Goal: Transaction & Acquisition: Book appointment/travel/reservation

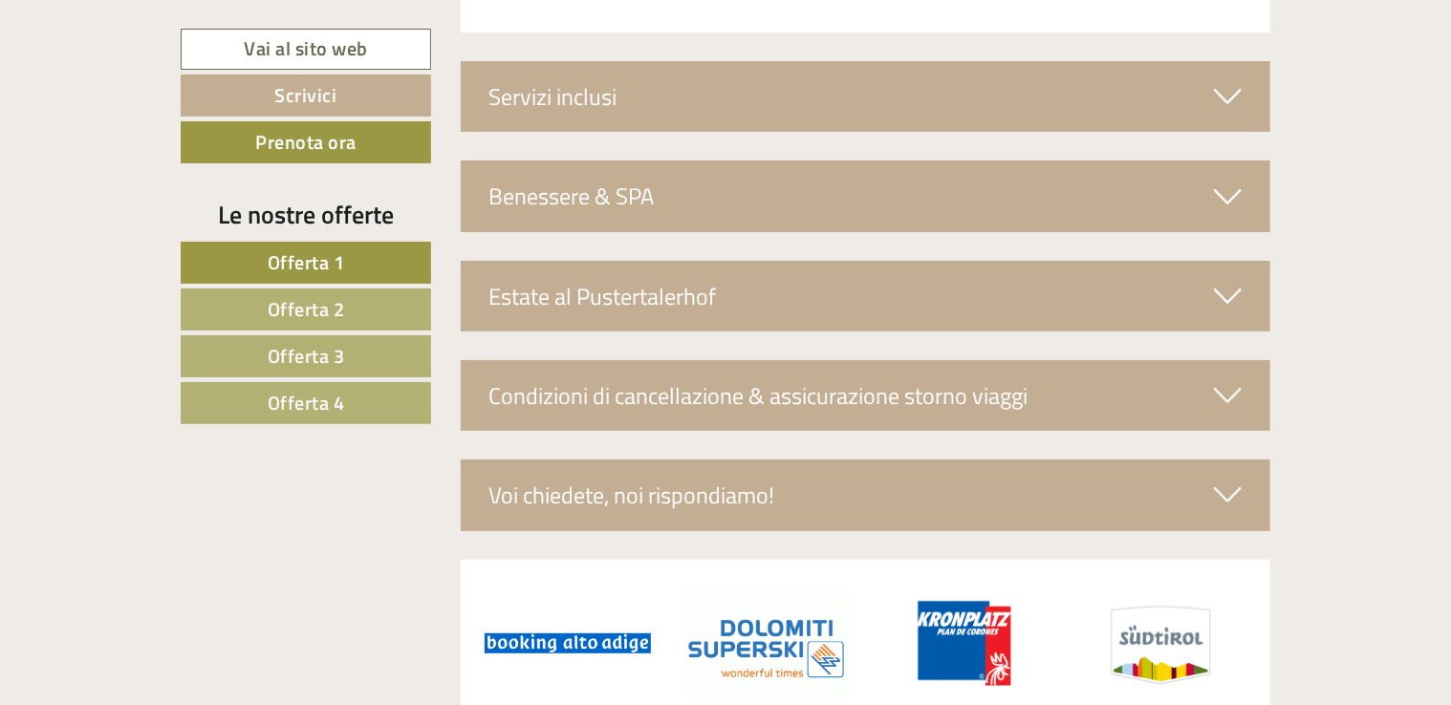
scroll to position [7428, 0]
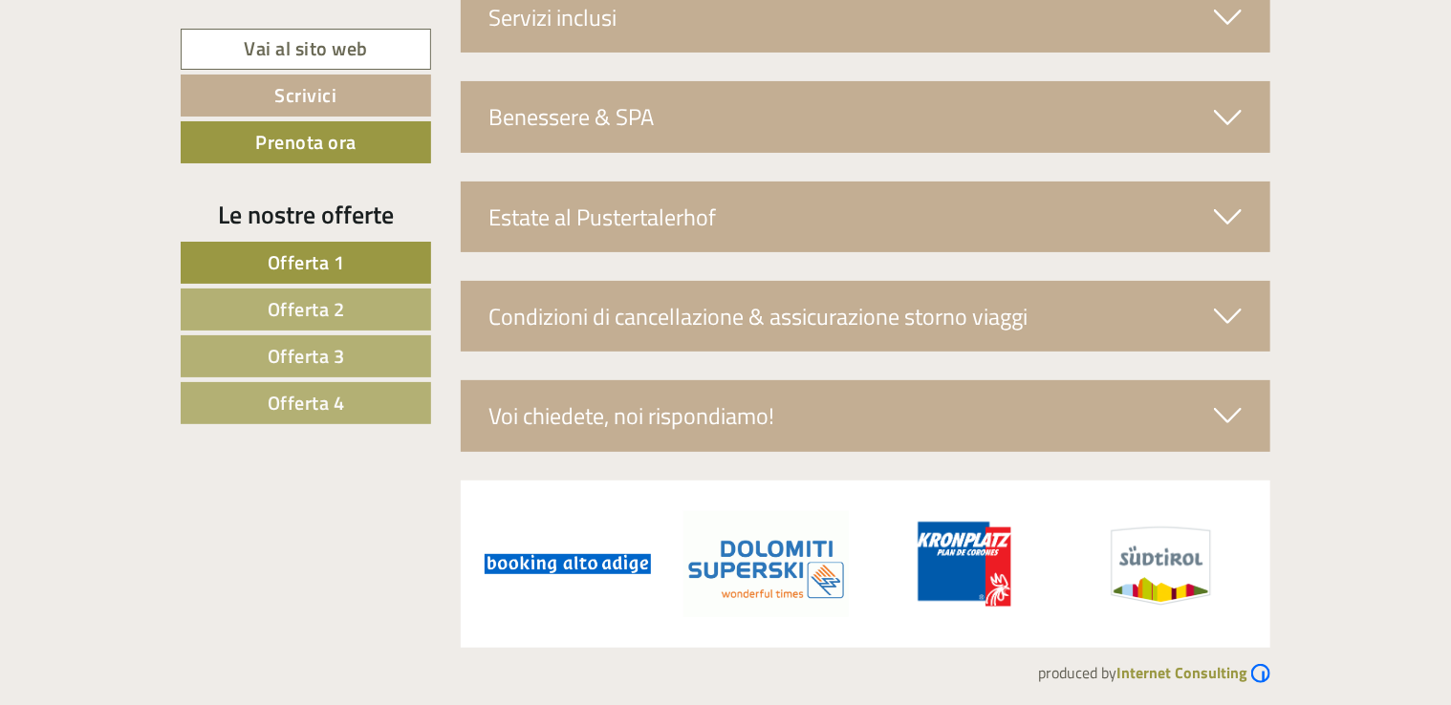
click at [312, 407] on span "Offerta 4" at bounding box center [306, 403] width 77 height 30
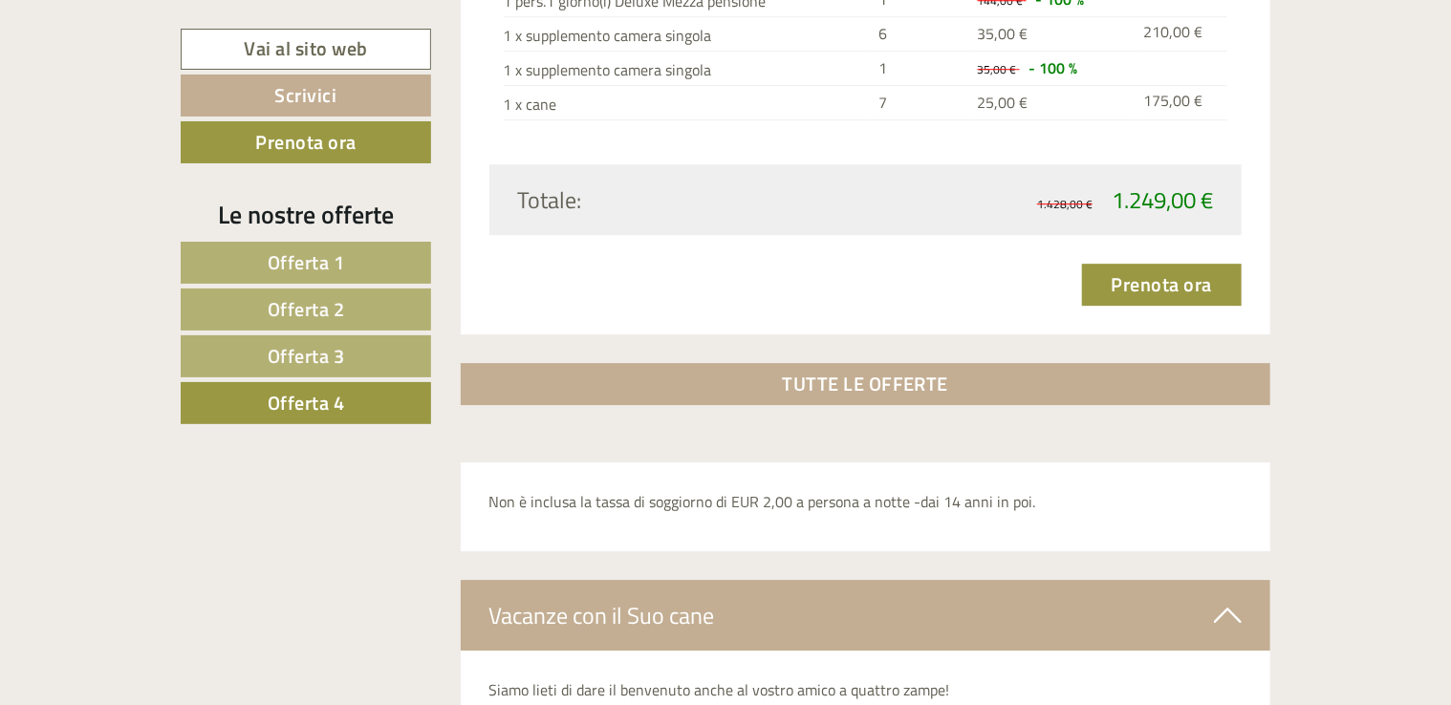
scroll to position [2803, 0]
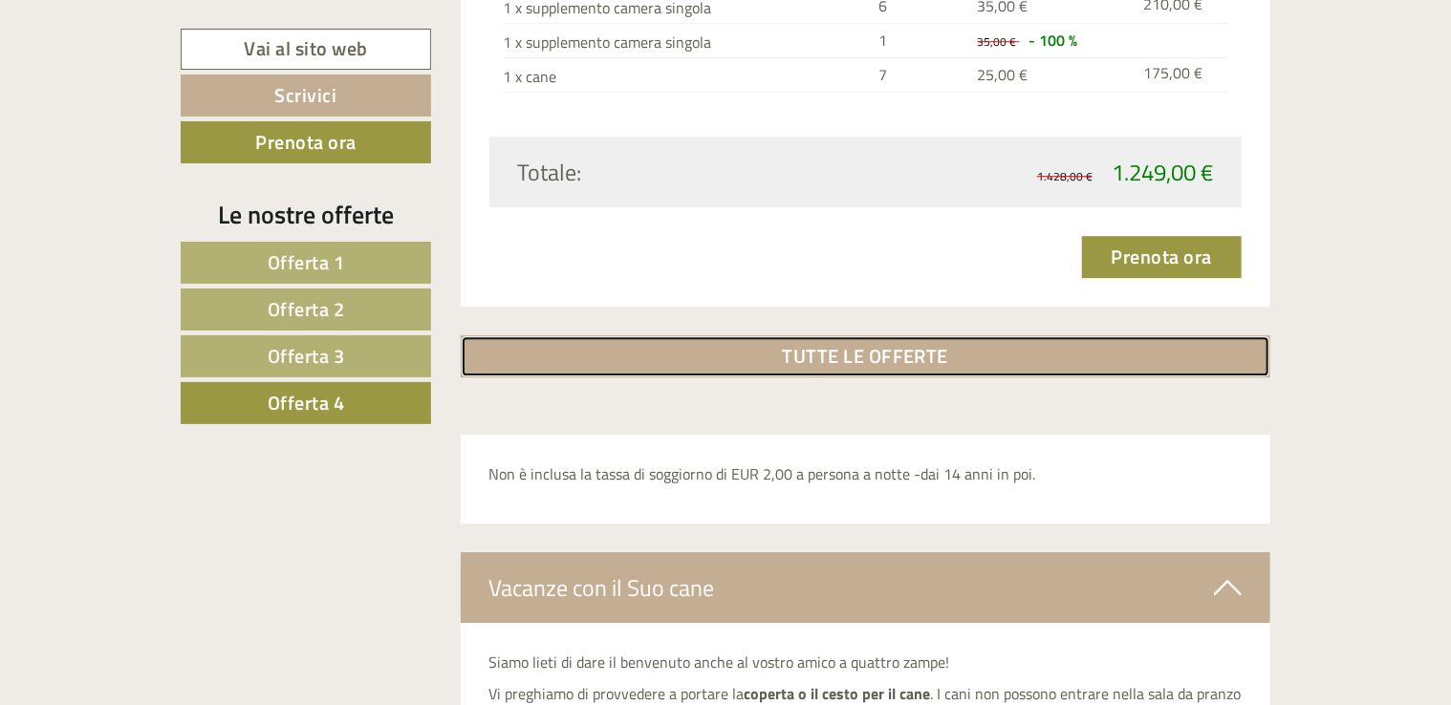
click at [893, 355] on link "TUTTE LE OFFERTE" at bounding box center [866, 357] width 811 height 42
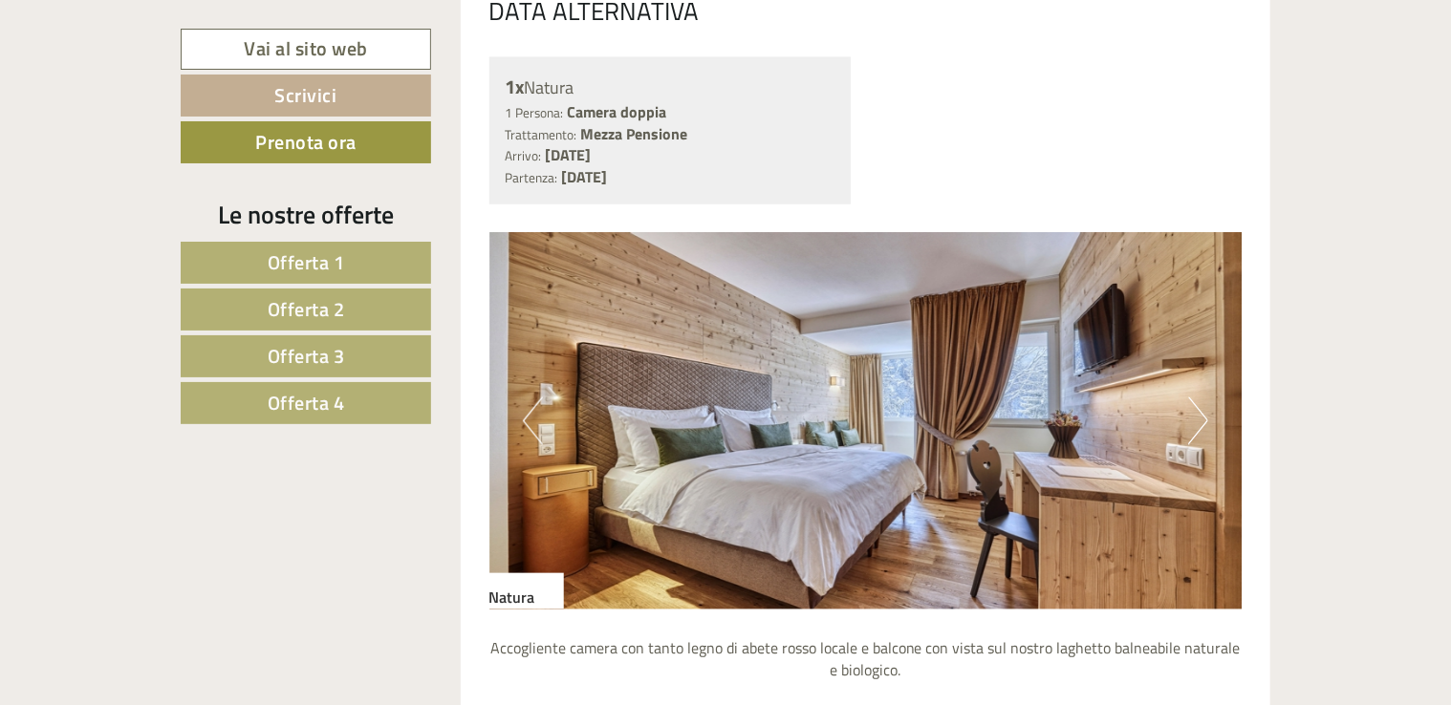
scroll to position [5196, 0]
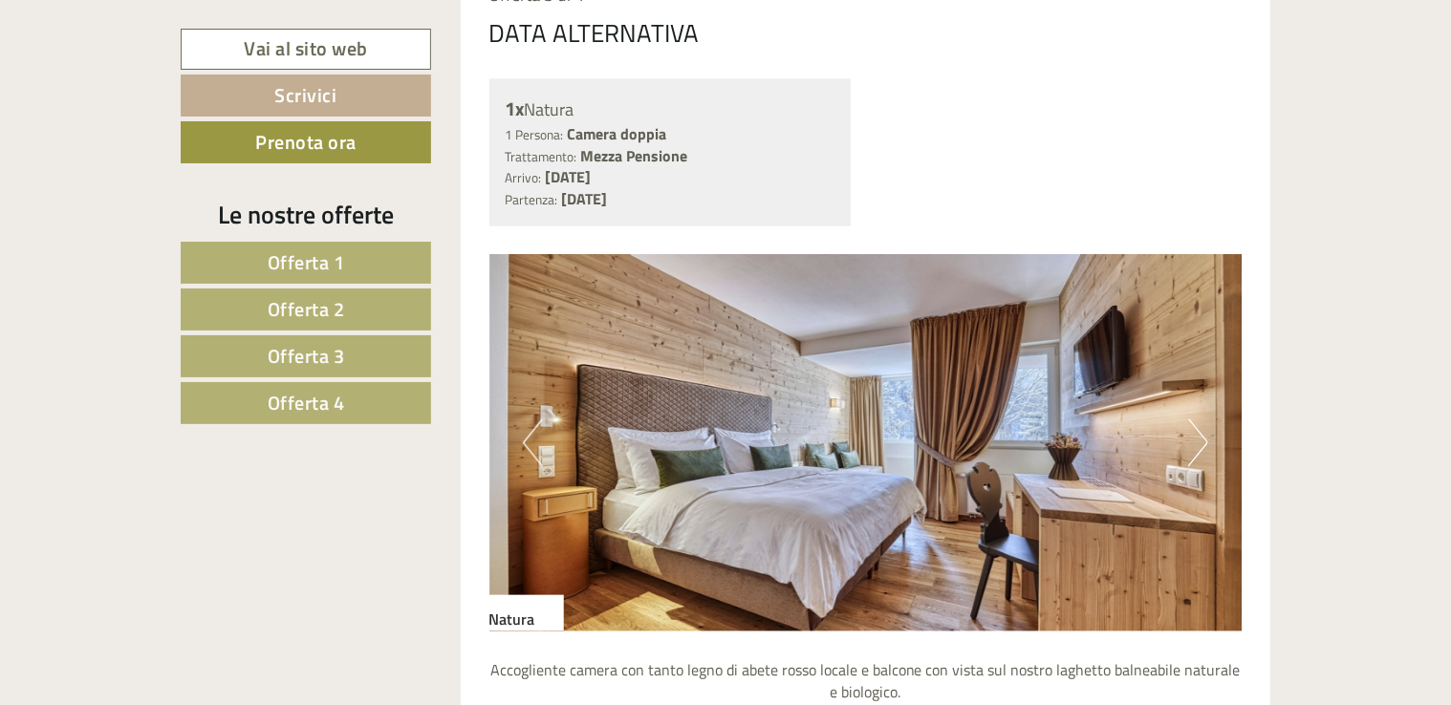
click at [1204, 432] on button "Next" at bounding box center [1198, 444] width 20 height 48
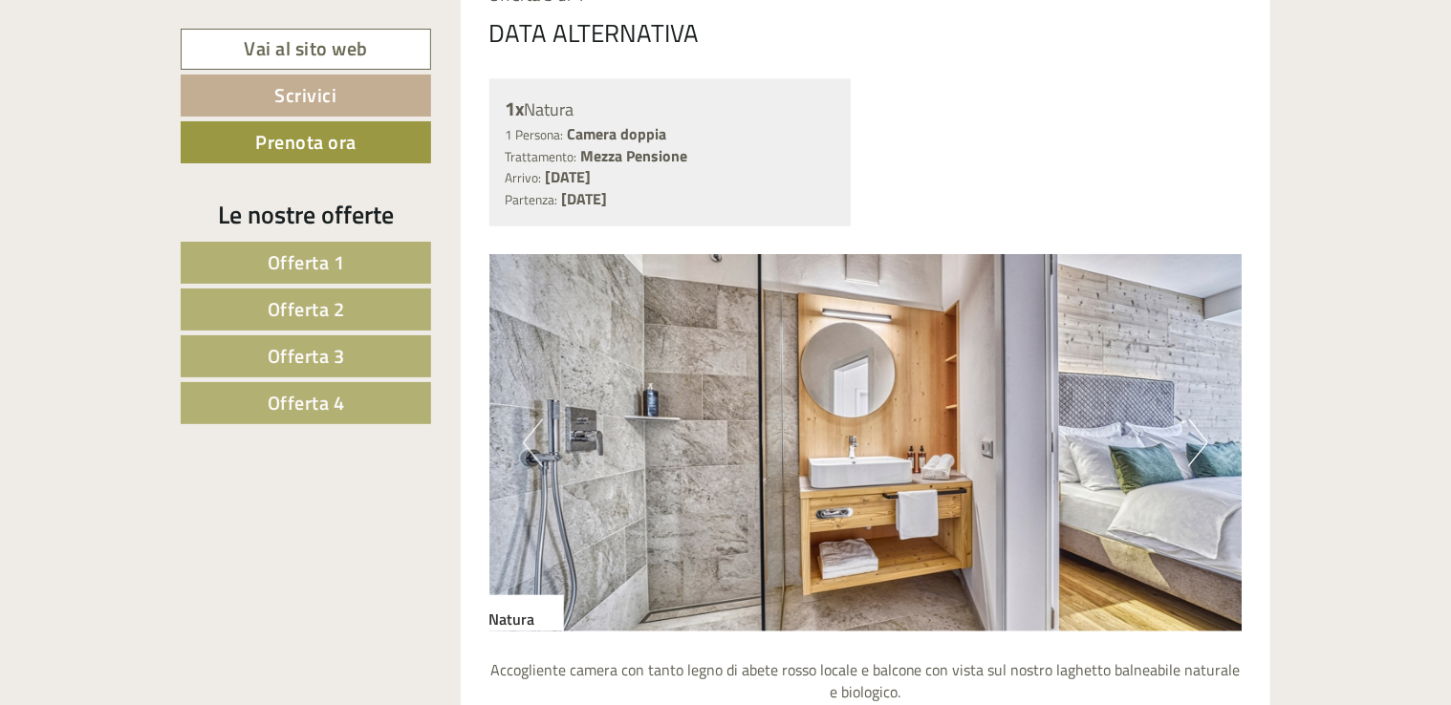
click at [1204, 432] on button "Next" at bounding box center [1198, 444] width 20 height 48
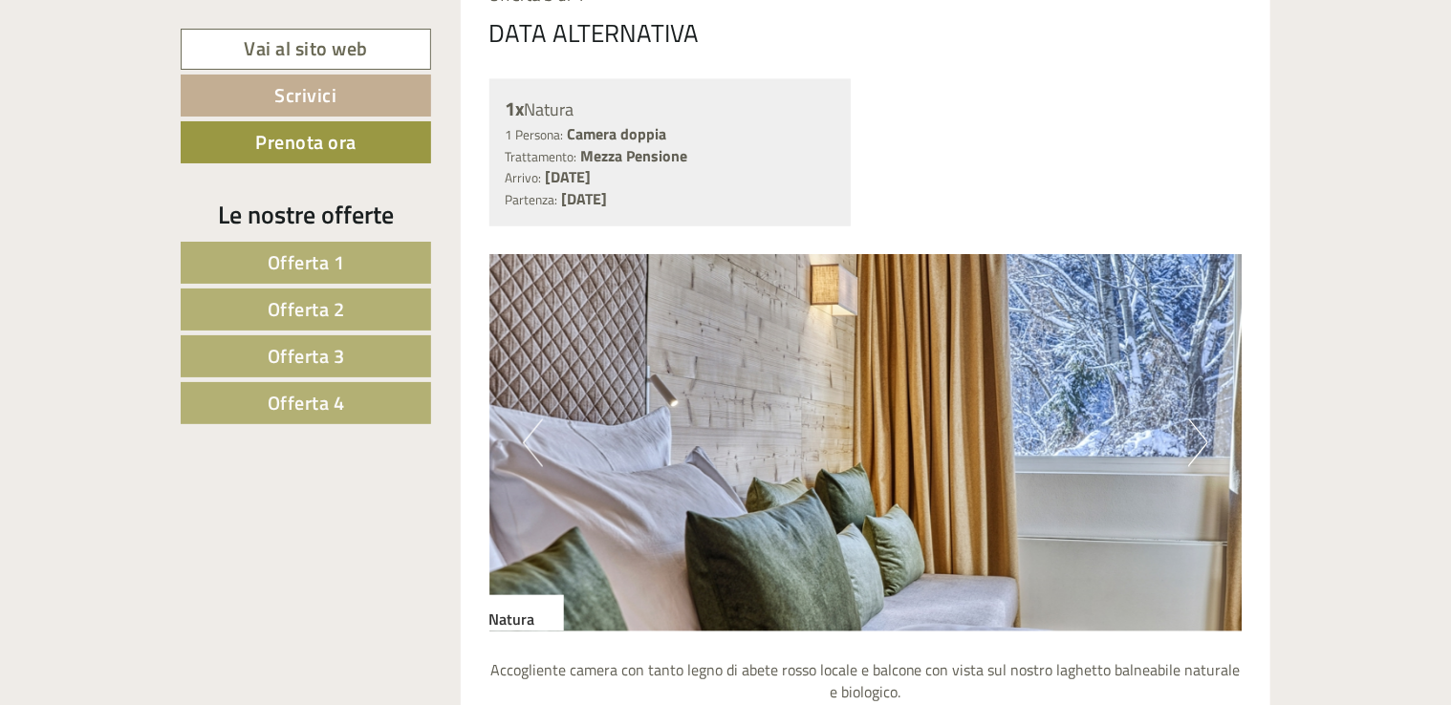
click at [1204, 432] on button "Next" at bounding box center [1198, 444] width 20 height 48
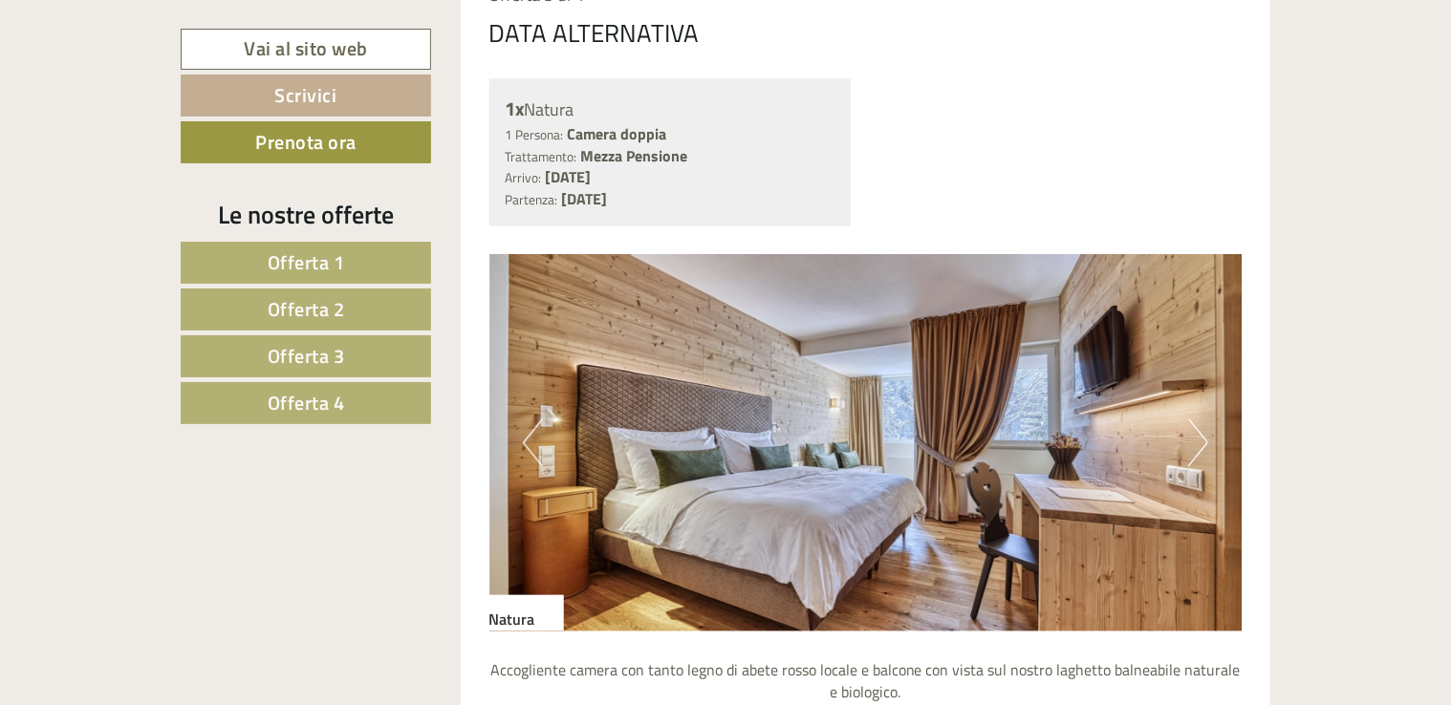
click at [1204, 432] on button "Next" at bounding box center [1198, 444] width 20 height 48
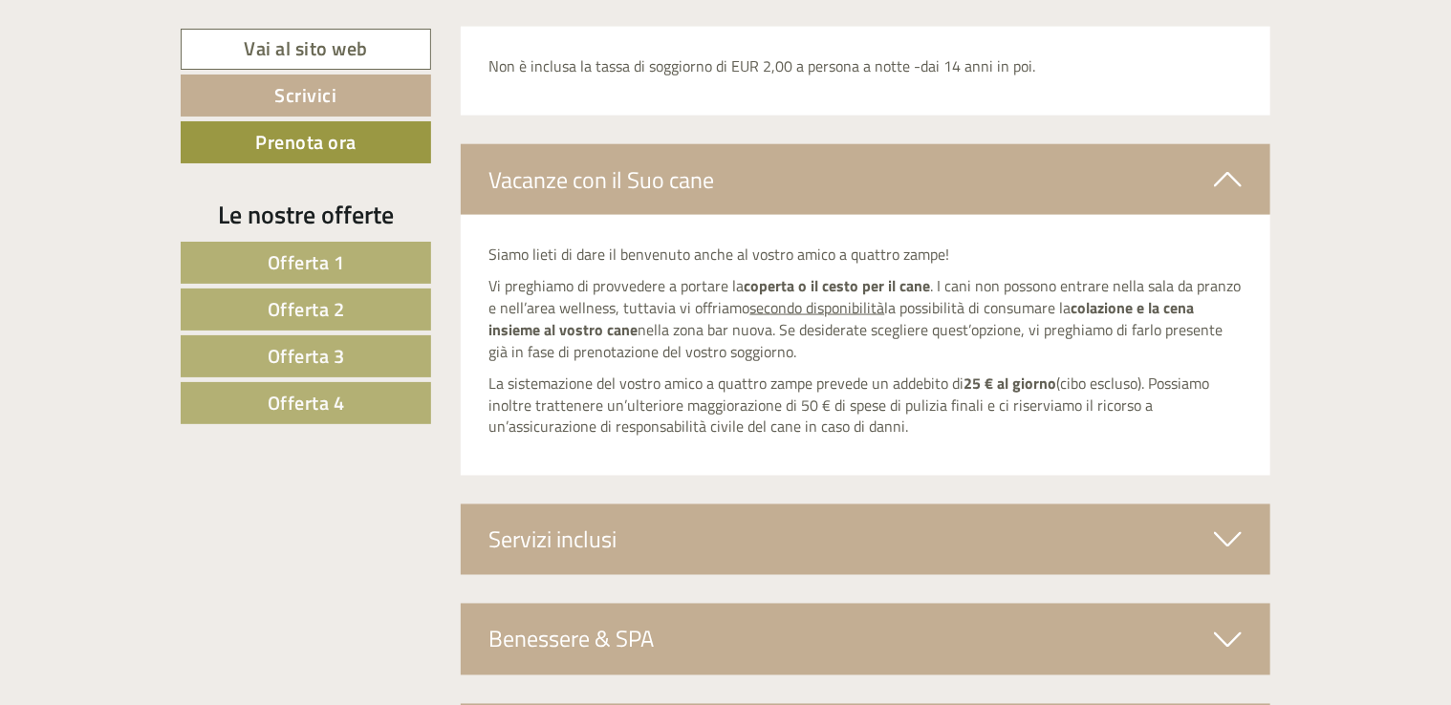
scroll to position [9108, 0]
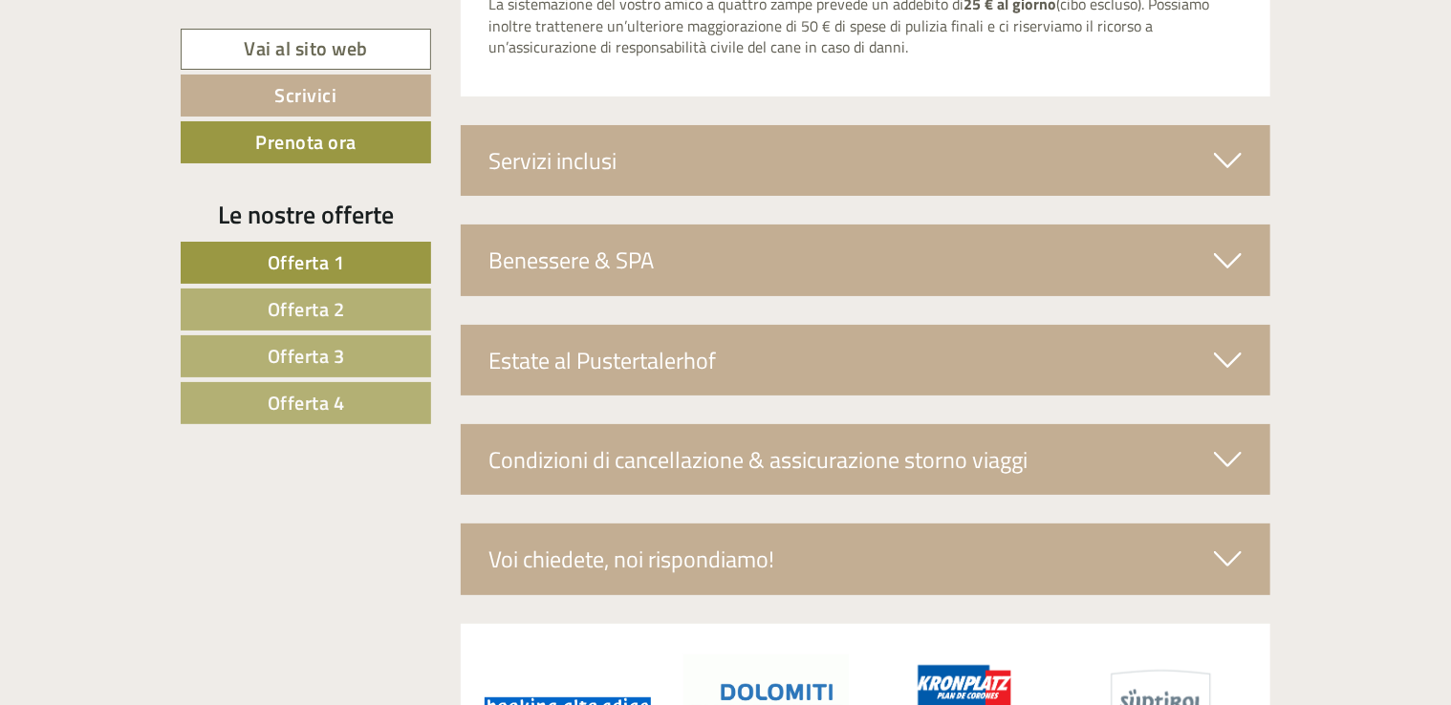
scroll to position [7428, 0]
